Goal: Task Accomplishment & Management: Use online tool/utility

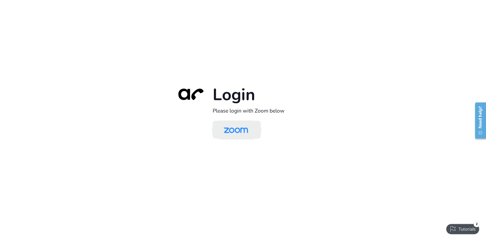
click at [238, 127] on img at bounding box center [236, 130] width 35 height 16
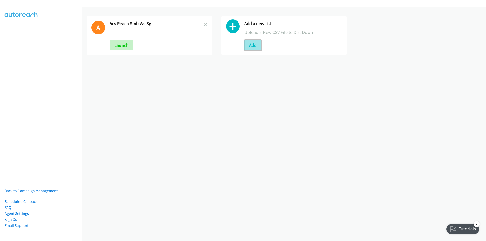
click at [255, 44] on button "Add" at bounding box center [252, 45] width 17 height 10
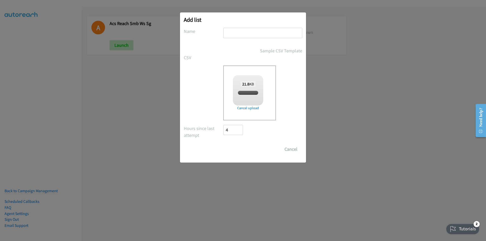
checkbox input "true"
click at [238, 34] on input "text" at bounding box center [262, 33] width 79 height 10
type input "Red Hat IN OT"
click at [223, 144] on input "Save List" at bounding box center [236, 149] width 27 height 10
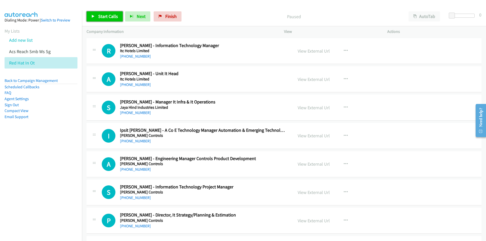
click at [100, 14] on span "Start Calls" at bounding box center [108, 16] width 20 height 6
click at [102, 18] on span "Pause" at bounding box center [103, 16] width 11 height 6
click at [211, 9] on div "Start Calls Pause Next Finish Call Completed AutoTab AutoTab 0" at bounding box center [284, 17] width 404 height 20
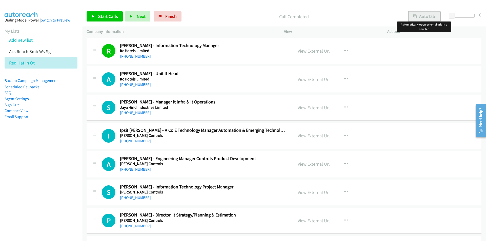
click at [425, 18] on button "AutoTab" at bounding box center [424, 16] width 31 height 10
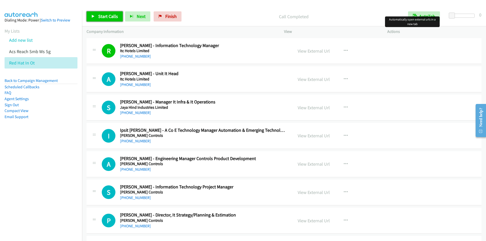
click at [101, 15] on span "Start Calls" at bounding box center [108, 16] width 20 height 6
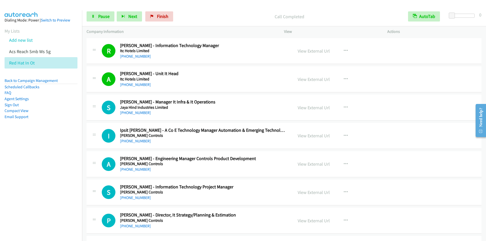
click at [213, 17] on p "Call Completed" at bounding box center [289, 16] width 219 height 7
click at [100, 13] on link "Pause" at bounding box center [101, 16] width 28 height 10
click at [100, 16] on span "Start Calls" at bounding box center [108, 16] width 20 height 6
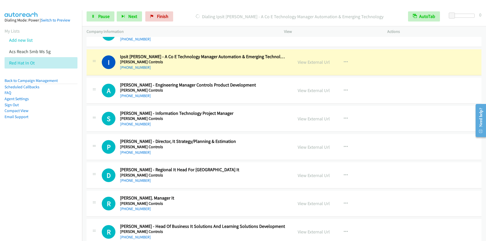
scroll to position [76, 0]
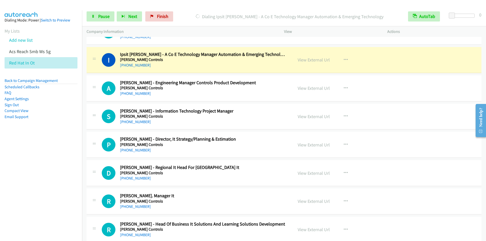
click at [192, 11] on div "Dialing Ipsit [PERSON_NAME] - A Co E Technology Manager Automation & Emerging T…" at bounding box center [290, 16] width 228 height 10
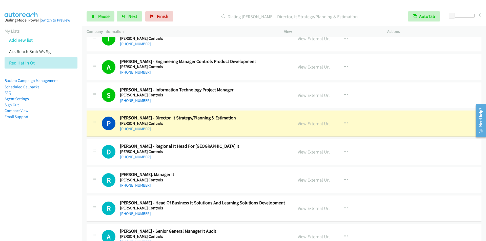
scroll to position [127, 0]
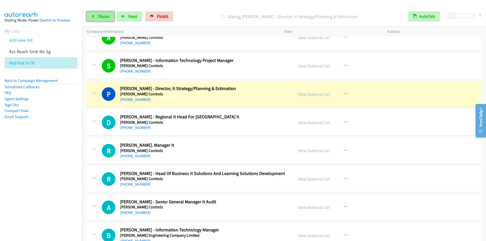
click at [99, 15] on span "Pause" at bounding box center [103, 16] width 11 height 6
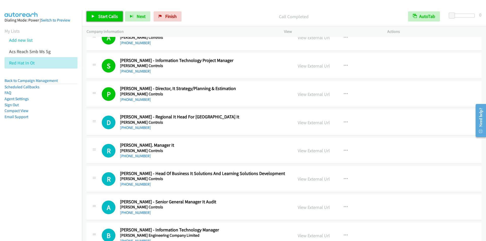
click at [100, 15] on span "Start Calls" at bounding box center [108, 16] width 20 height 6
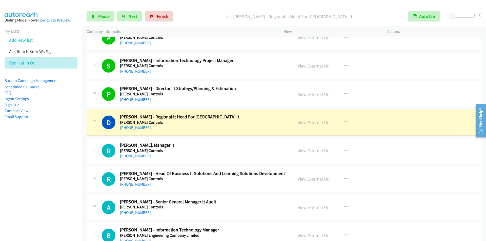
scroll to position [177, 0]
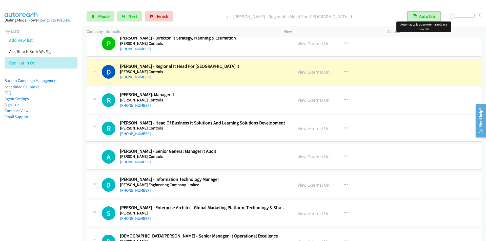
click at [426, 16] on button "AutoTab" at bounding box center [424, 16] width 32 height 10
click at [426, 16] on button "AutoTab" at bounding box center [424, 16] width 31 height 10
click at [202, 5] on div at bounding box center [241, 10] width 482 height 20
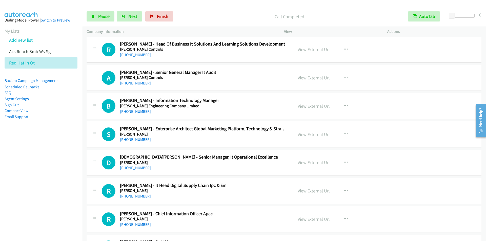
scroll to position [329, 0]
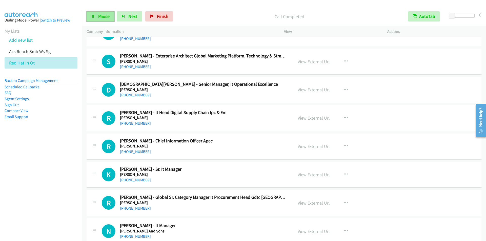
click at [106, 16] on span "Pause" at bounding box center [103, 16] width 11 height 6
click at [106, 16] on span "Start Calls" at bounding box center [108, 16] width 20 height 6
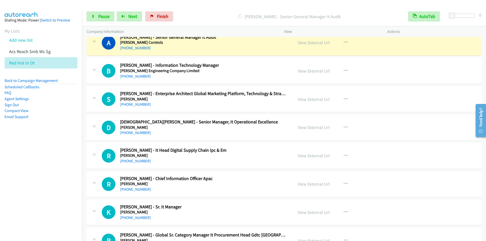
scroll to position [304, 0]
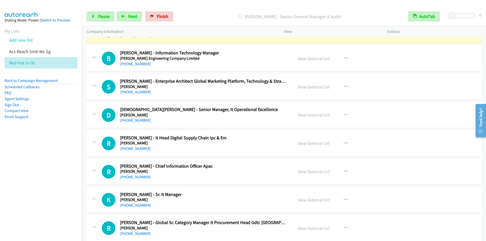
click at [203, 12] on div "[PERSON_NAME] - Senior General Manager It Audit" at bounding box center [290, 16] width 228 height 10
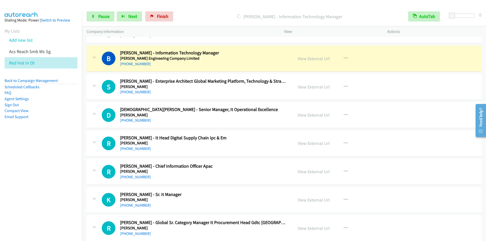
click at [194, 5] on div at bounding box center [241, 10] width 482 height 20
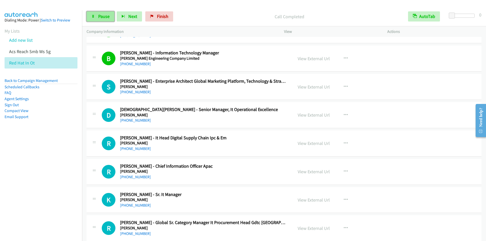
click at [102, 18] on span "Pause" at bounding box center [103, 16] width 11 height 6
click at [109, 15] on span "Start Calls" at bounding box center [108, 16] width 20 height 6
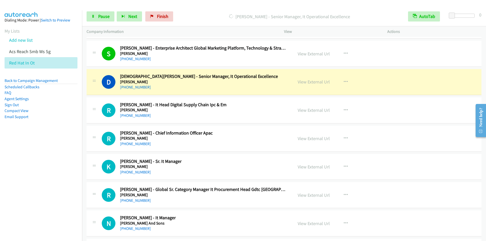
scroll to position [329, 0]
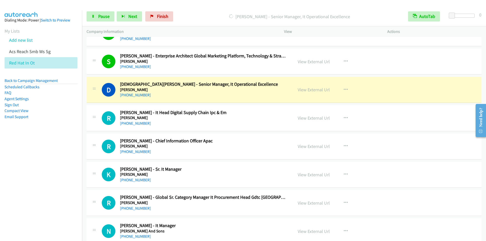
click at [208, 12] on div "[PERSON_NAME] - Senior Manager, It Operational Excellence" at bounding box center [290, 16] width 228 height 10
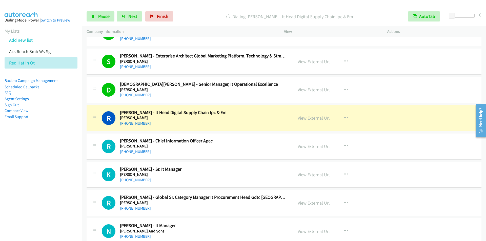
click at [205, 15] on p "Dialing [PERSON_NAME] - It Head Digital Supply Chain Ipc & Em" at bounding box center [289, 16] width 219 height 7
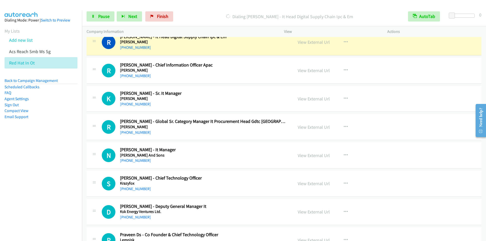
scroll to position [380, 0]
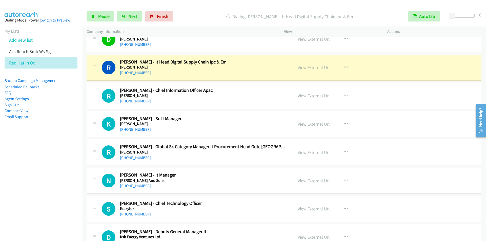
click at [195, 12] on div "Dialing [PERSON_NAME] - It Head Digital Supply Chain Ipc & Em" at bounding box center [290, 16] width 228 height 10
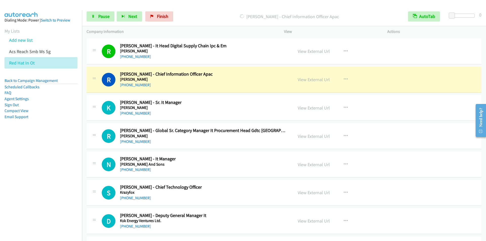
scroll to position [405, 0]
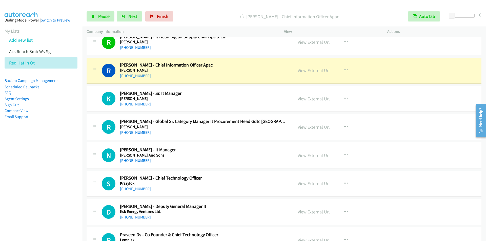
click at [204, 12] on div "[PERSON_NAME] - Chief Information Officer Apac" at bounding box center [290, 16] width 228 height 10
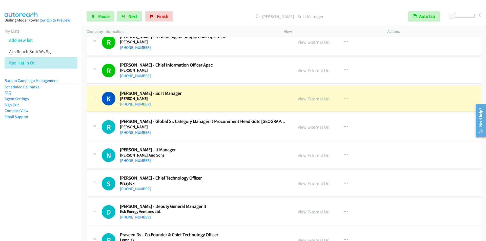
click at [210, 11] on div "Start Calls Pause Next Finish [PERSON_NAME] - Sr. It Manager AutoTab AutoTab 0" at bounding box center [284, 17] width 404 height 20
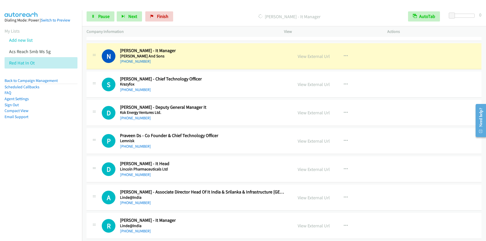
scroll to position [507, 0]
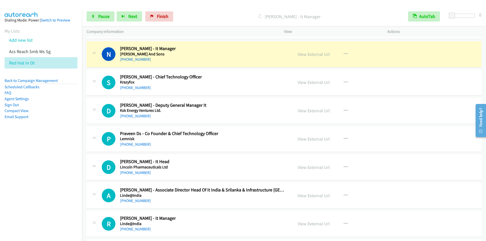
click at [201, 6] on main "Start Calls Pause Next Finish [PERSON_NAME] - It Manager AutoTab AutoTab 0 Comp…" at bounding box center [243, 12] width 486 height 24
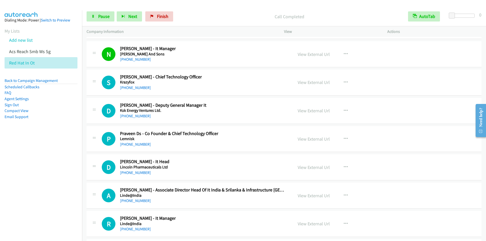
click at [35, 188] on nav "Dialing Mode: Power | Switch to Preview My Lists Add new list Acs Reach Smb Ws …" at bounding box center [41, 130] width 82 height 241
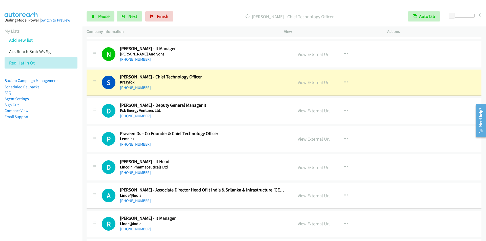
click at [211, 12] on div "[PERSON_NAME] - Chief Technology Officer" at bounding box center [290, 16] width 228 height 10
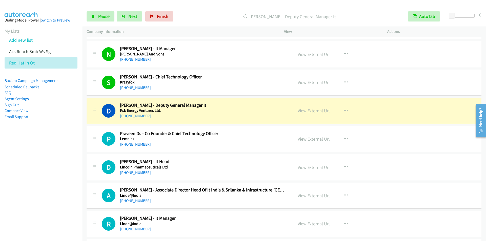
click at [34, 165] on nav "Dialing Mode: Power | Switch to Preview My Lists Add new list Acs Reach Smb Ws …" at bounding box center [41, 130] width 82 height 241
click at [99, 19] on link "Pause" at bounding box center [101, 16] width 28 height 10
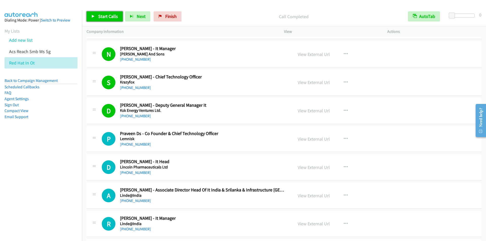
click at [101, 15] on span "Start Calls" at bounding box center [108, 16] width 20 height 6
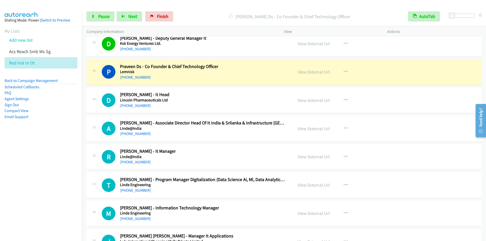
scroll to position [582, 0]
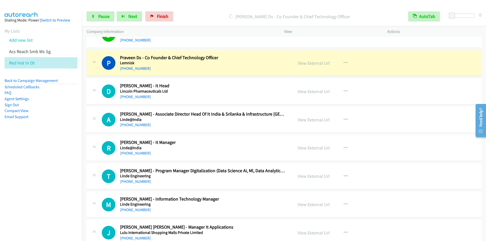
click at [200, 15] on p "[PERSON_NAME] Ds - Co Founder & Chief Technology Officer" at bounding box center [289, 16] width 219 height 7
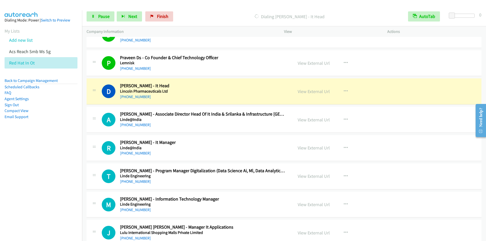
scroll to position [608, 0]
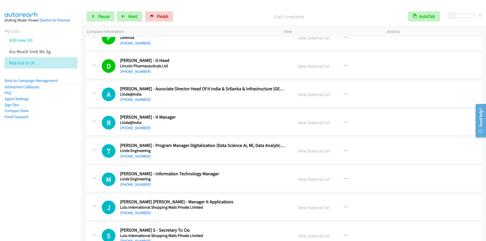
click at [202, 16] on p "Call Completed" at bounding box center [289, 16] width 219 height 7
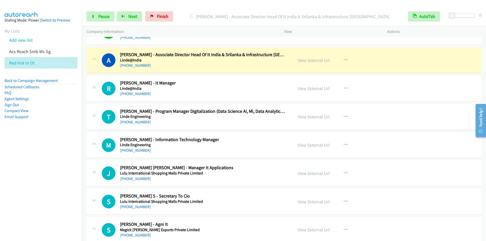
scroll to position [633, 0]
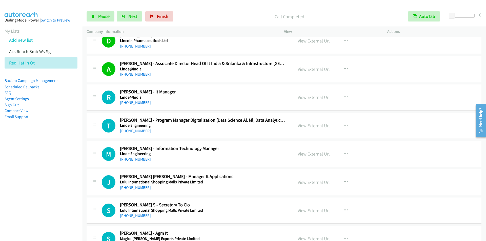
click at [203, 12] on div "Call Completed" at bounding box center [290, 16] width 228 height 10
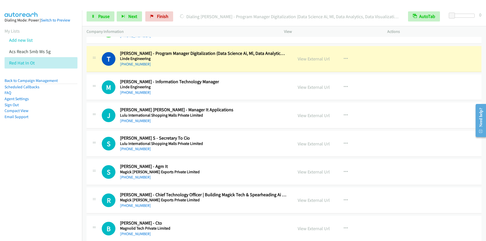
scroll to position [709, 0]
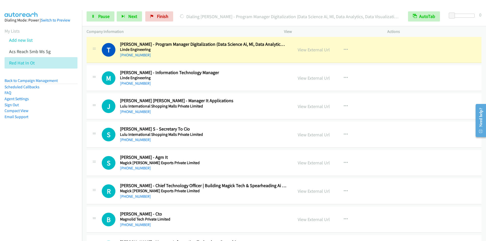
click at [202, 11] on div "Start Calls Pause Next Finish [PERSON_NAME] - Program Manager Digitalization (D…" at bounding box center [284, 17] width 404 height 20
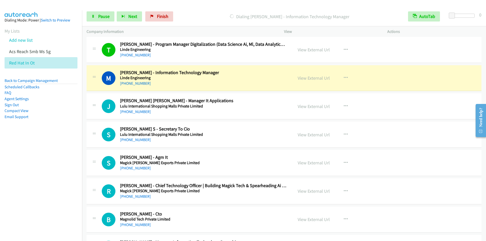
click at [198, 8] on div "Start Calls Pause Next Finish [PERSON_NAME] - Information Technology Manager Au…" at bounding box center [284, 17] width 404 height 20
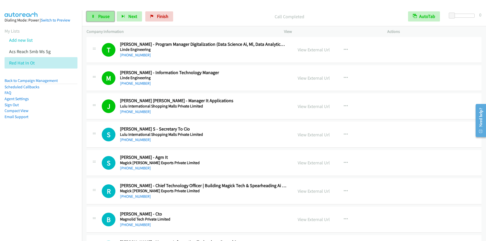
click at [102, 15] on span "Pause" at bounding box center [103, 16] width 11 height 6
click at [102, 15] on span "Start Calls" at bounding box center [108, 16] width 20 height 6
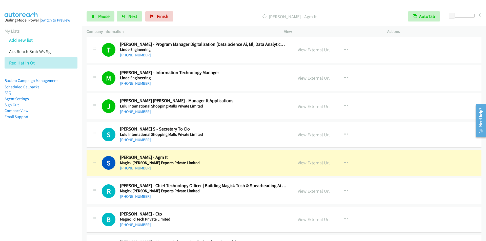
click at [201, 10] on div "Start Calls Pause Next Finish [PERSON_NAME] - Agm It AutoTab AutoTab 0" at bounding box center [284, 17] width 404 height 20
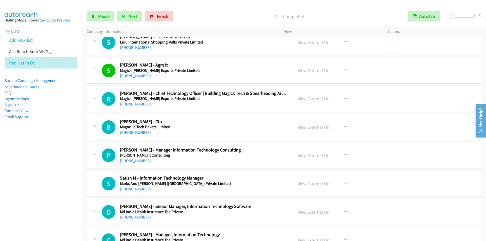
scroll to position [810, 0]
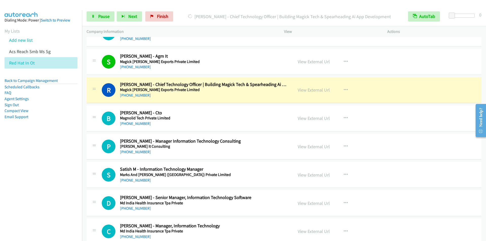
click at [200, 11] on div "Start Calls Pause Next Finish [PERSON_NAME] - Chief Technology Officer | Buildi…" at bounding box center [284, 17] width 404 height 20
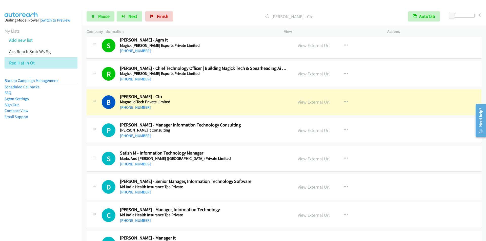
scroll to position [836, 0]
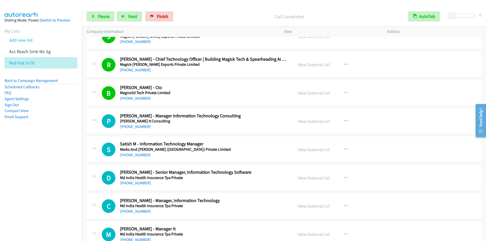
click at [211, 16] on p "Call Completed" at bounding box center [289, 16] width 219 height 7
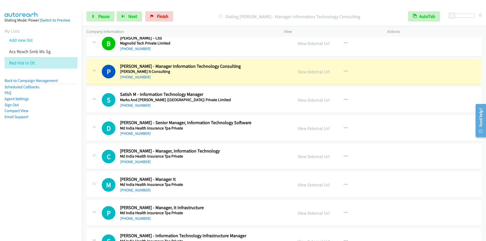
scroll to position [886, 0]
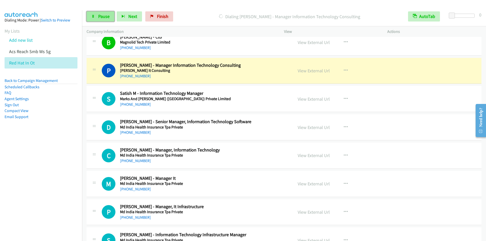
click at [104, 17] on span "Pause" at bounding box center [103, 16] width 11 height 6
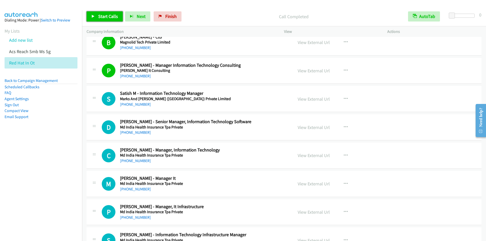
click at [99, 19] on span "Start Calls" at bounding box center [108, 16] width 20 height 6
click at [207, 14] on p "Call Completed" at bounding box center [289, 16] width 219 height 7
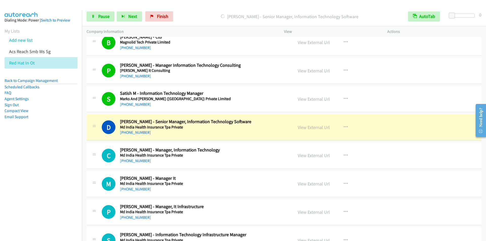
click at [201, 17] on p "[PERSON_NAME] - Senior Manager, Information Technology Software" at bounding box center [289, 16] width 219 height 7
click at [203, 14] on p "[PERSON_NAME] - Senior Manager, Information Technology Software" at bounding box center [289, 16] width 219 height 7
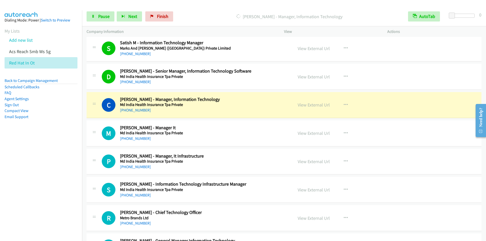
scroll to position [962, 0]
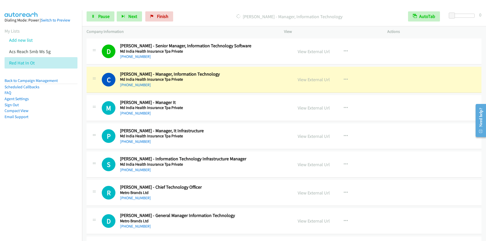
click at [194, 10] on div "Start Calls Pause Next Finish [PERSON_NAME] - Manager, Information Technology A…" at bounding box center [284, 17] width 404 height 20
click at [209, 9] on div "Start Calls Pause Next Finish [PERSON_NAME] - Manager, Information Technology A…" at bounding box center [284, 17] width 404 height 20
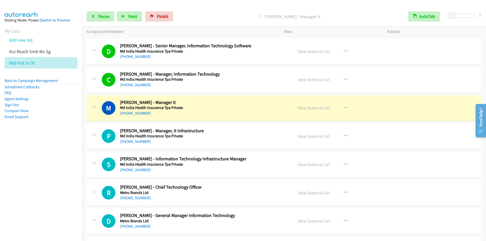
click at [205, 8] on div "Start Calls Pause Next Finish [PERSON_NAME] - Manager It AutoTab AutoTab 0" at bounding box center [284, 17] width 404 height 20
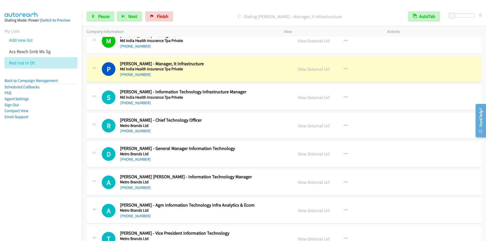
scroll to position [1038, 0]
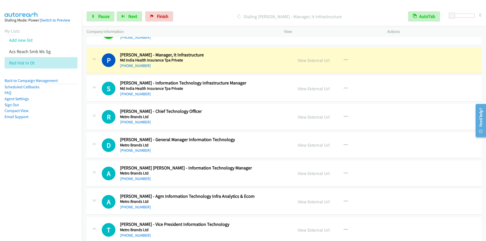
click at [193, 12] on div "Dialing [PERSON_NAME] - Manager, It Infrastructure" at bounding box center [290, 16] width 228 height 10
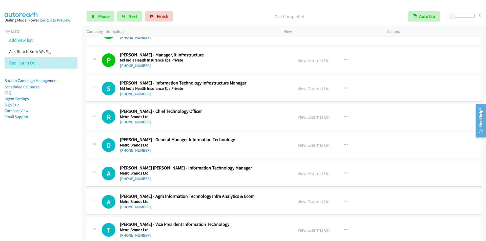
scroll to position [1064, 0]
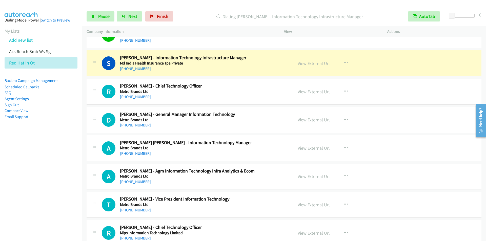
click at [199, 20] on div "Dialing [PERSON_NAME] - Information Technology Infrastructure Manager" at bounding box center [290, 16] width 228 height 10
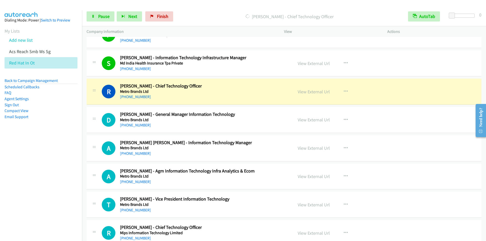
click at [187, 16] on p "[PERSON_NAME] - Chief Technology Officer" at bounding box center [289, 16] width 219 height 7
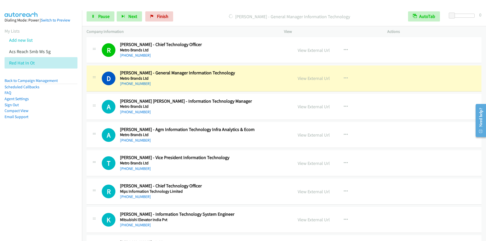
scroll to position [1114, 0]
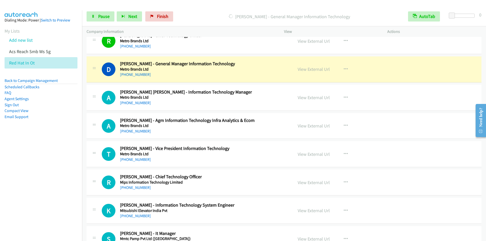
click at [204, 10] on div "Start Calls Pause Next Finish [PERSON_NAME] - General Manager Information Techn…" at bounding box center [284, 17] width 404 height 20
click at [207, 6] on div at bounding box center [241, 10] width 482 height 20
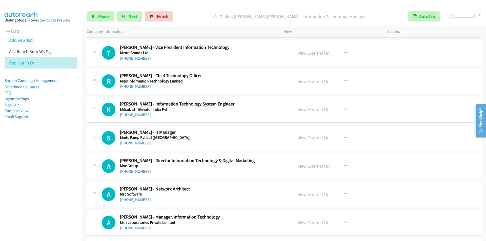
scroll to position [1165, 0]
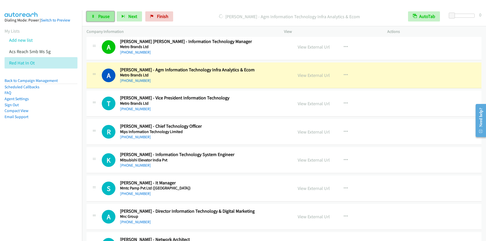
click at [98, 16] on link "Pause" at bounding box center [101, 16] width 28 height 10
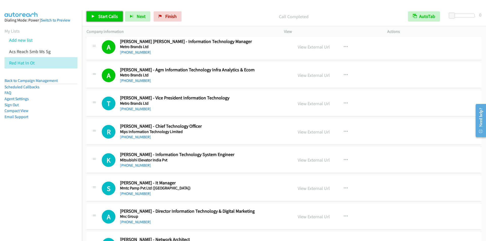
click at [113, 14] on span "Start Calls" at bounding box center [108, 16] width 20 height 6
click at [102, 16] on span "Pause" at bounding box center [103, 16] width 11 height 6
click at [102, 16] on span "Start Calls" at bounding box center [108, 16] width 20 height 6
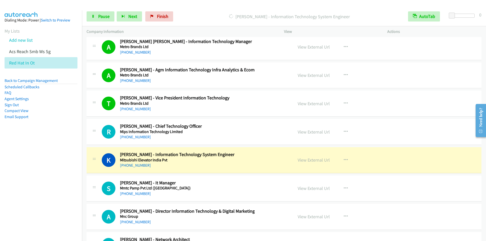
click at [202, 15] on p "[PERSON_NAME] - Information Technology System Engineer" at bounding box center [289, 16] width 219 height 7
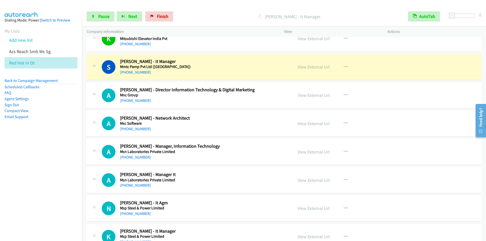
scroll to position [1292, 0]
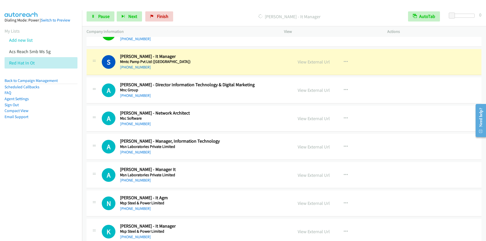
click at [201, 5] on div at bounding box center [241, 10] width 482 height 20
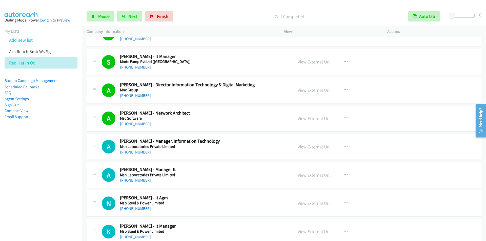
click at [22, 179] on nav "Dialing Mode: Power | Switch to Preview My Lists Add new list Acs Reach Smb Ws …" at bounding box center [41, 130] width 82 height 241
click at [102, 14] on span "Pause" at bounding box center [103, 16] width 11 height 6
click at [99, 14] on span "Start Calls" at bounding box center [108, 16] width 20 height 6
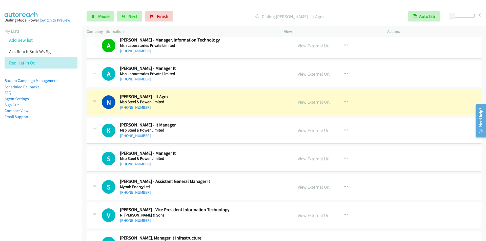
scroll to position [1444, 0]
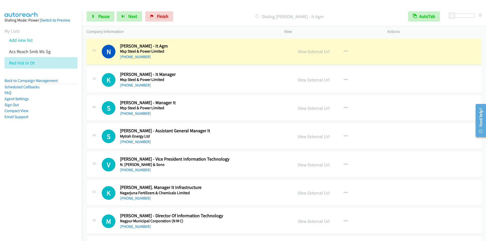
click at [194, 9] on div "Start Calls Pause Next Finish Dialing [PERSON_NAME] - It Agm AutoTab AutoTab 0" at bounding box center [284, 17] width 404 height 20
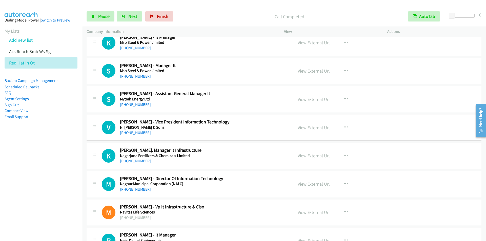
scroll to position [1469, 0]
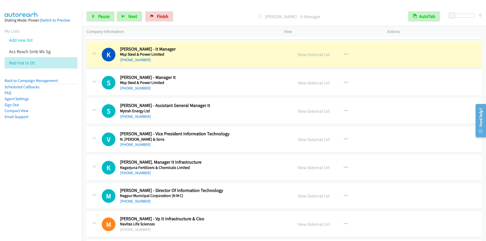
click at [37, 199] on nav "Dialing Mode: Power | Switch to Preview My Lists Add new list Acs Reach Smb Ws …" at bounding box center [41, 130] width 82 height 241
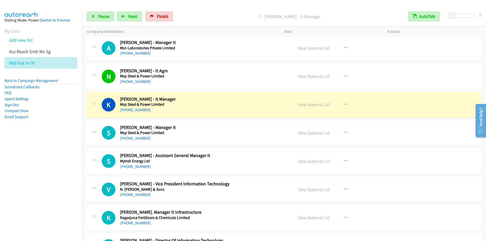
scroll to position [1418, 0]
click at [211, 12] on div "[PERSON_NAME] - It Manager" at bounding box center [290, 16] width 228 height 10
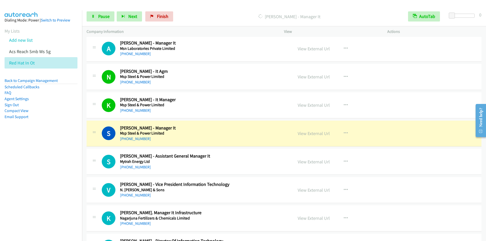
click at [205, 11] on div "Start Calls Pause Next Finish [PERSON_NAME] - Manager It AutoTab AutoTab 0" at bounding box center [284, 17] width 404 height 20
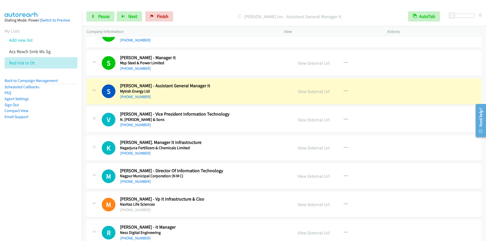
scroll to position [1520, 0]
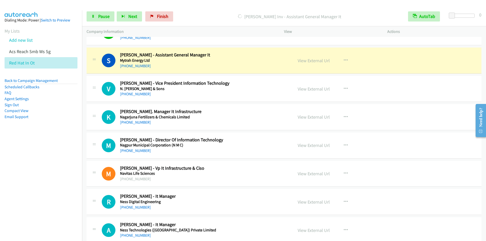
click at [200, 10] on div "Start Calls Pause Next Finish [PERSON_NAME] Inv - Assistant General Manager It …" at bounding box center [284, 17] width 404 height 20
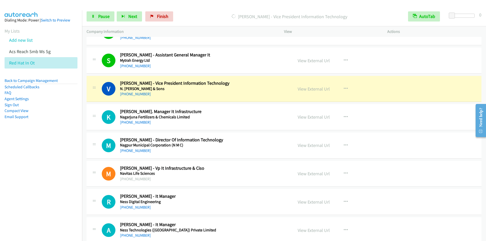
click at [205, 16] on p "[PERSON_NAME] - Vice President Information Technology" at bounding box center [289, 16] width 219 height 7
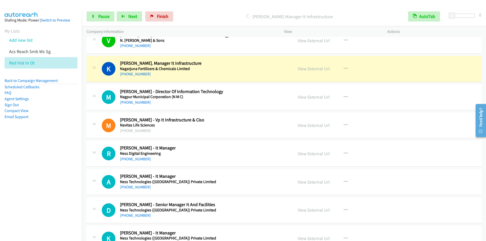
scroll to position [1570, 0]
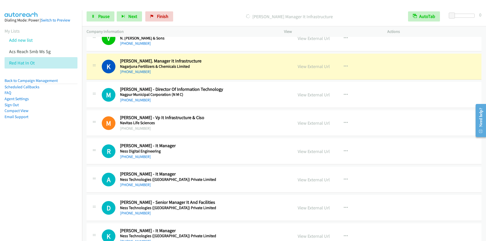
drag, startPoint x: 215, startPoint y: 15, endPoint x: 213, endPoint y: 12, distance: 2.7
click at [215, 14] on p "[PERSON_NAME] Manager It Infrastructure" at bounding box center [289, 16] width 219 height 7
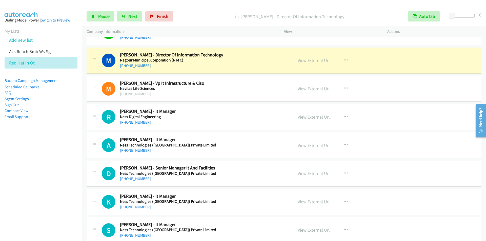
scroll to position [1595, 0]
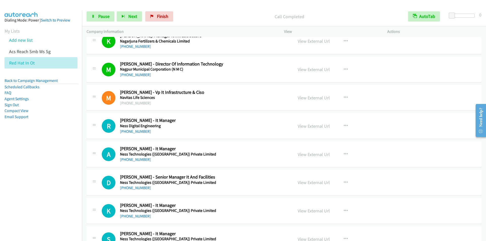
click at [203, 7] on div at bounding box center [241, 10] width 482 height 20
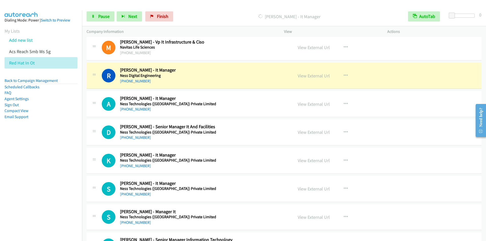
scroll to position [1646, 0]
click at [203, 13] on p "[PERSON_NAME] - It Manager" at bounding box center [289, 16] width 219 height 7
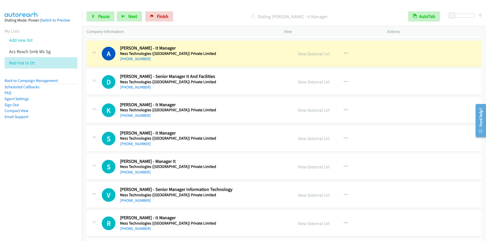
scroll to position [1697, 0]
click at [192, 10] on div "Start Calls Pause Next Finish [PERSON_NAME] - It Manager AutoTab AutoTab 0" at bounding box center [284, 17] width 404 height 20
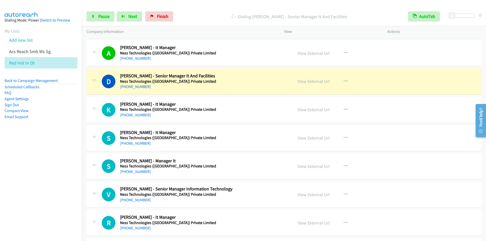
click at [199, 11] on div "Start Calls Pause Next Finish [PERSON_NAME] - Senior Manager It And Facilities …" at bounding box center [284, 17] width 404 height 20
click at [201, 13] on div "Dialing [PERSON_NAME] - Senior Manager It And Facilities" at bounding box center [290, 16] width 228 height 10
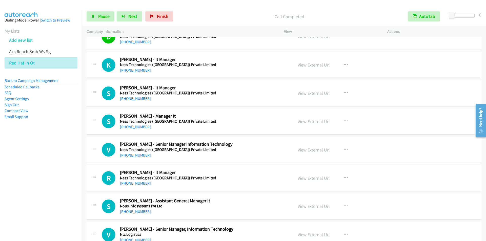
scroll to position [1747, 0]
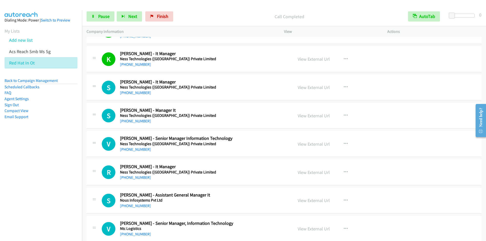
click at [206, 23] on div "Start Calls Pause Next Finish Call Completed AutoTab AutoTab 0" at bounding box center [284, 17] width 404 height 20
click at [208, 17] on p "Call Completed" at bounding box center [289, 16] width 219 height 7
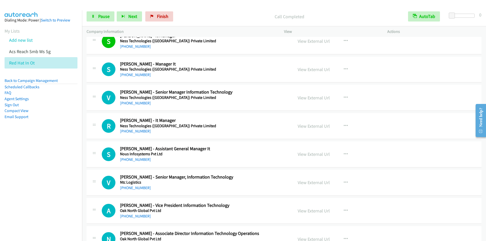
scroll to position [1798, 0]
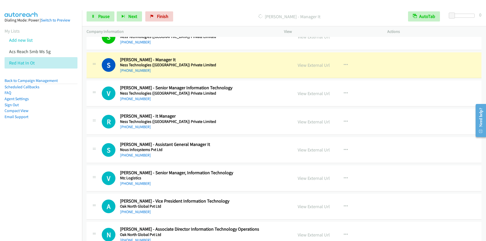
click at [202, 11] on div "Start Calls Pause Next Finish [PERSON_NAME] - Manager It AutoTab AutoTab 0" at bounding box center [284, 17] width 404 height 20
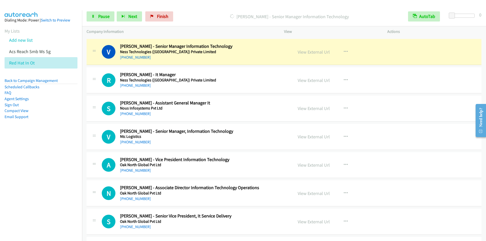
scroll to position [1849, 0]
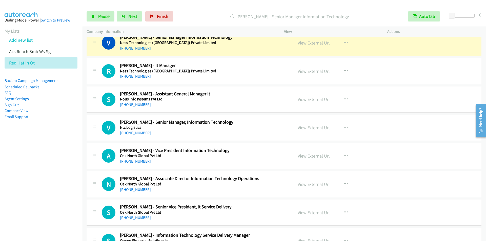
click at [202, 16] on p "[PERSON_NAME] - Senior Manager Information Technology" at bounding box center [289, 16] width 219 height 7
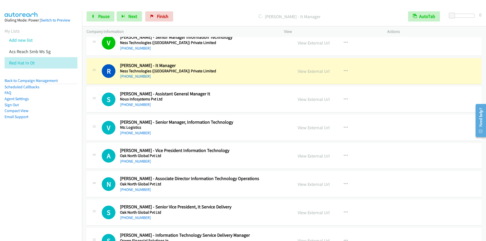
click at [204, 10] on div "Start Calls Pause Next Finish [PERSON_NAME] - It Manager AutoTab AutoTab 0" at bounding box center [284, 17] width 404 height 20
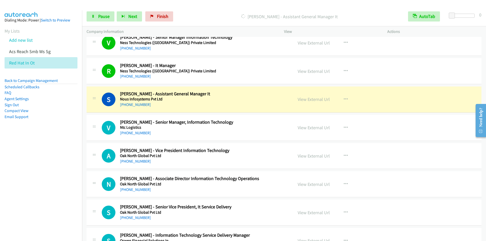
click at [211, 11] on div "Start Calls Pause Next Finish [PERSON_NAME] - Assistant General Manager It Auto…" at bounding box center [284, 17] width 404 height 20
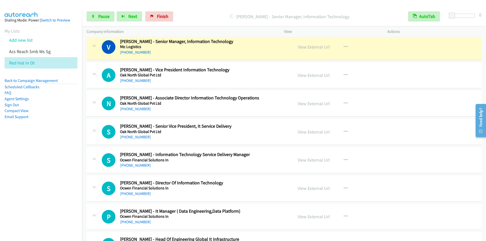
scroll to position [1866, 0]
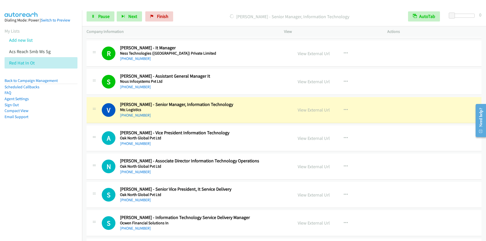
click at [218, 16] on p "[PERSON_NAME] - Senior Manager, Information Technology" at bounding box center [289, 16] width 219 height 7
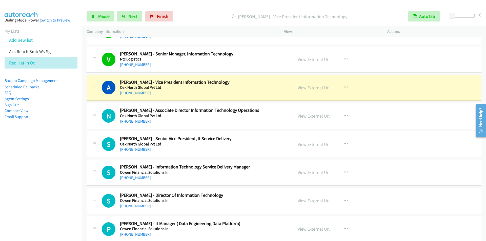
scroll to position [1942, 0]
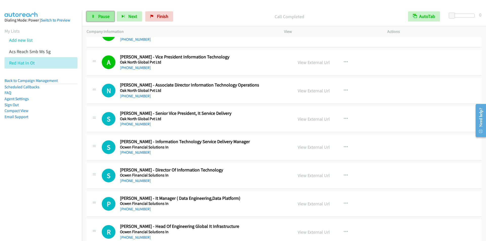
click at [101, 17] on span "Pause" at bounding box center [103, 16] width 11 height 6
click at [101, 17] on span "Start Calls" at bounding box center [108, 16] width 20 height 6
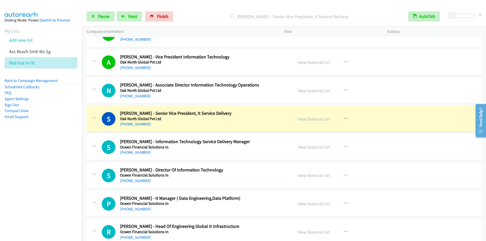
scroll to position [1993, 0]
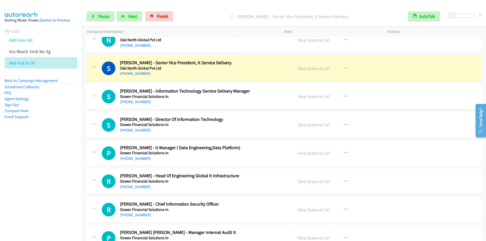
click at [199, 6] on div at bounding box center [241, 10] width 482 height 20
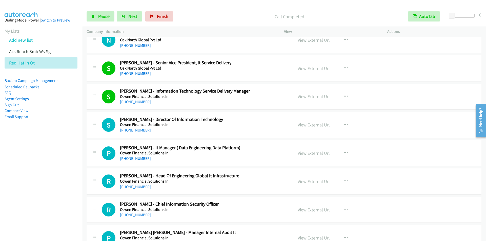
click at [193, 13] on div "Call Completed" at bounding box center [290, 16] width 228 height 10
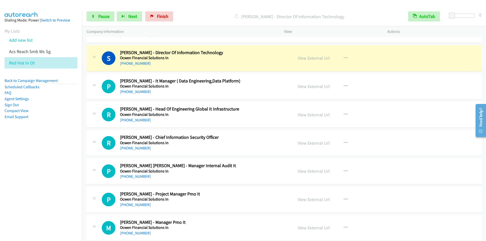
scroll to position [2069, 0]
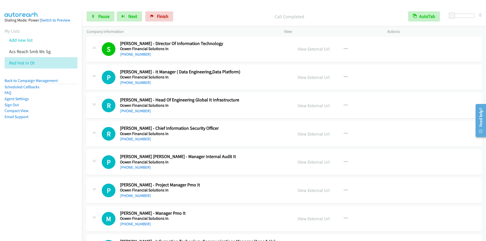
click at [218, 23] on div "Start Calls Pause Next Finish Call Completed AutoTab AutoTab 0" at bounding box center [284, 17] width 404 height 20
click at [198, 13] on p "Call Completed" at bounding box center [289, 16] width 219 height 7
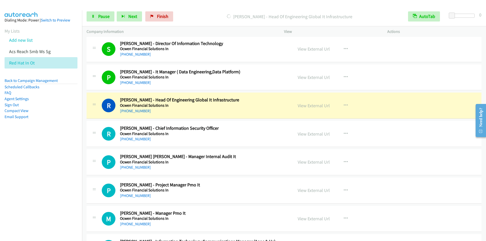
click at [218, 13] on p "[PERSON_NAME] - Head Of Engineering Global It Infrastructure" at bounding box center [289, 16] width 219 height 7
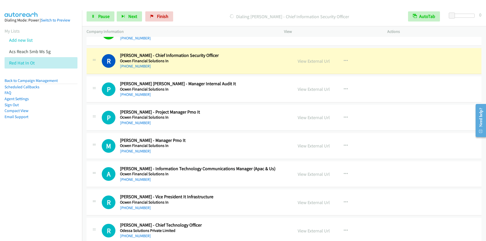
scroll to position [2145, 0]
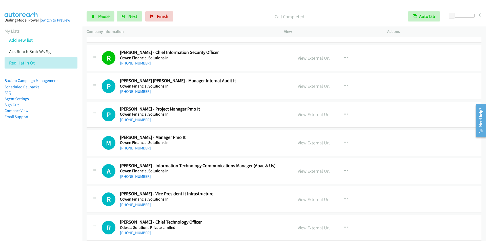
click at [203, 4] on div at bounding box center [241, 10] width 482 height 20
click at [209, 13] on p "Call Completed" at bounding box center [289, 16] width 219 height 7
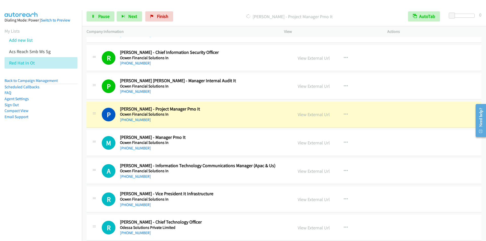
click at [222, 11] on div "[PERSON_NAME] - Project Manager Pmo It" at bounding box center [290, 16] width 228 height 10
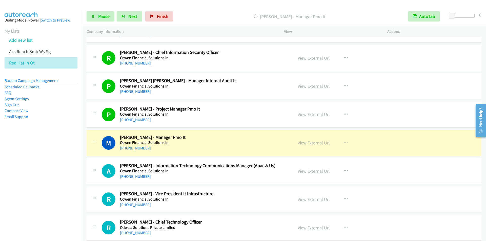
click at [219, 16] on p "[PERSON_NAME] - Manager Pmo It" at bounding box center [289, 16] width 219 height 7
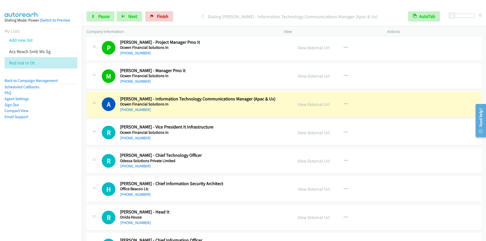
scroll to position [2221, 0]
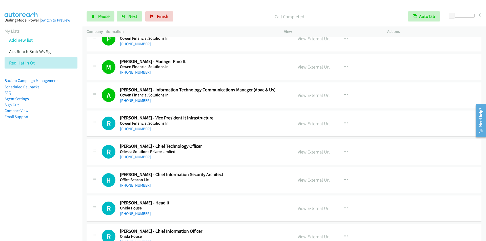
click at [197, 17] on p "Call Completed" at bounding box center [289, 16] width 219 height 7
click at [224, 20] on p "Call Completed" at bounding box center [289, 16] width 219 height 7
click at [104, 17] on span "Pause" at bounding box center [103, 16] width 11 height 6
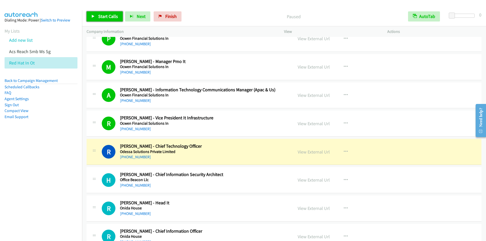
click at [104, 17] on span "Start Calls" at bounding box center [108, 16] width 20 height 6
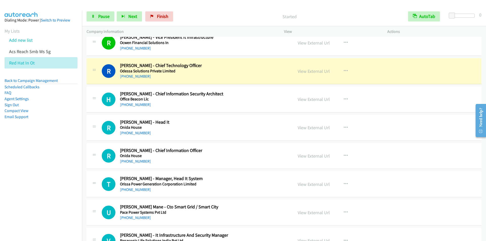
scroll to position [2297, 0]
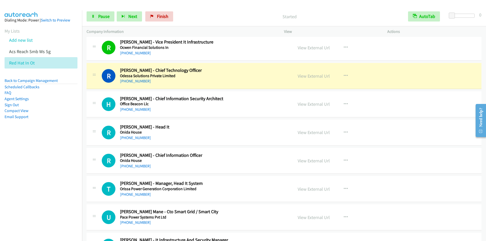
click at [225, 13] on div "Started" at bounding box center [290, 16] width 228 height 10
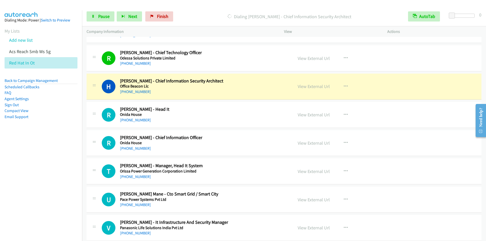
scroll to position [2348, 0]
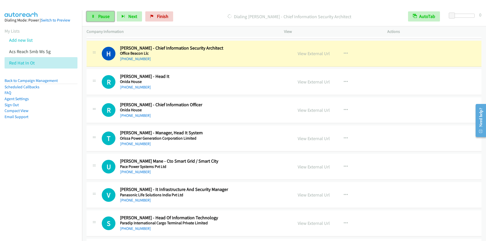
click at [94, 17] on icon at bounding box center [93, 17] width 4 height 4
